Goal: Task Accomplishment & Management: Manage account settings

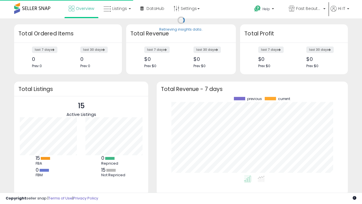
scroll to position [79, 180]
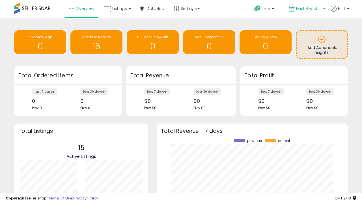
click at [307, 9] on span "Fast Beauty ([GEOGRAPHIC_DATA])" at bounding box center [308, 9] width 25 height 6
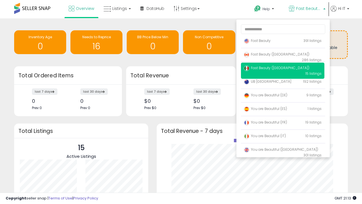
click at [282, 150] on span "You are Beautiful ([GEOGRAPHIC_DATA])" at bounding box center [281, 149] width 74 height 5
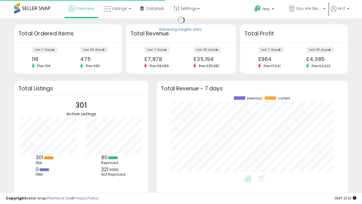
scroll to position [79, 180]
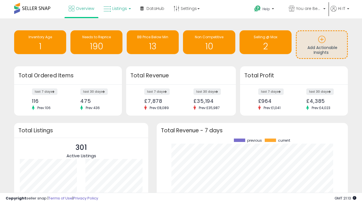
click at [116, 8] on span "Listings" at bounding box center [119, 9] width 15 height 6
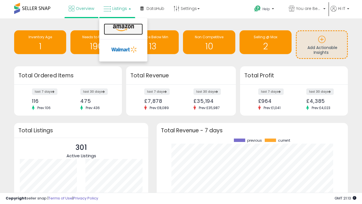
click at [123, 28] on icon at bounding box center [123, 27] width 25 height 7
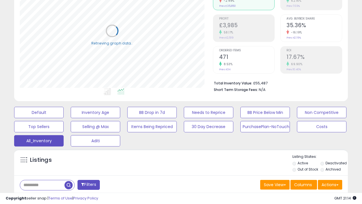
click at [40, 197] on span "Last 30 Days" at bounding box center [41, 200] width 25 height 6
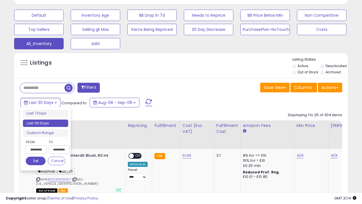
click at [46, 123] on li "Last 30 Days" at bounding box center [45, 123] width 45 height 8
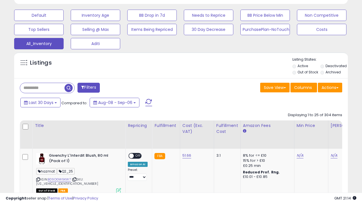
scroll to position [116, 193]
click at [330, 87] on button "Actions" at bounding box center [330, 88] width 24 height 10
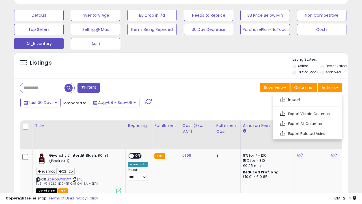
click at [307, 123] on link "Export All Columns" at bounding box center [307, 123] width 62 height 9
